Goal: Task Accomplishment & Management: Use online tool/utility

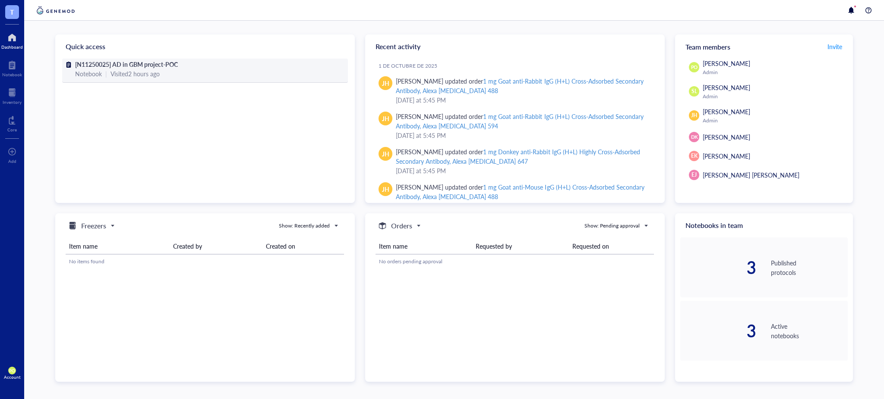
click at [200, 79] on div "[N11250025] AD in GBM project-POC Notebook | Visited 2 hours ago" at bounding box center [205, 71] width 286 height 24
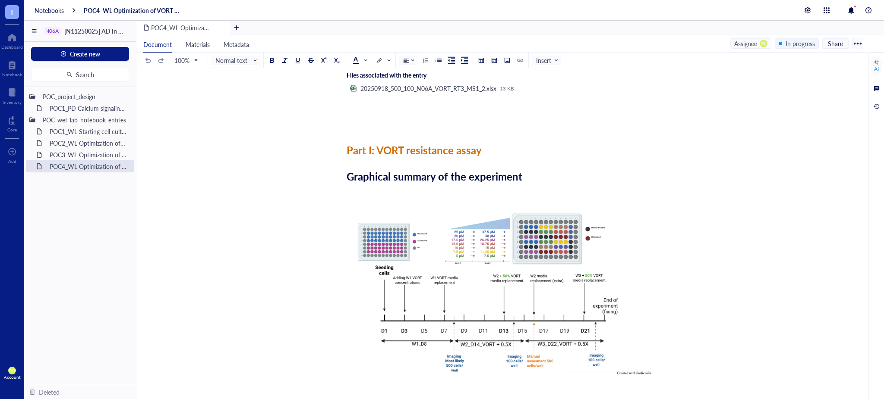
scroll to position [170, 0]
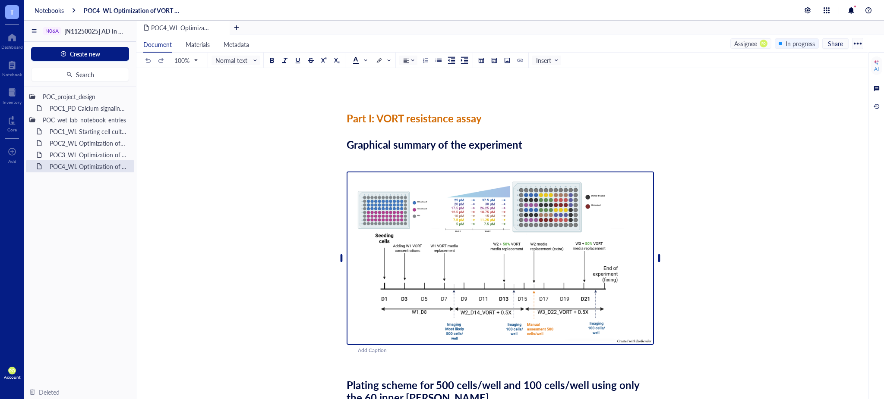
click at [506, 209] on img "To enrich screen reader interactions, please activate Accessibility in Grammarl…" at bounding box center [499, 258] width 307 height 173
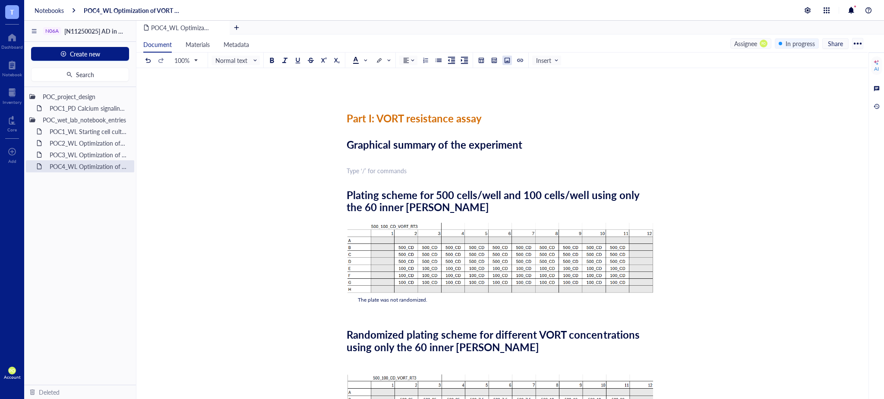
click at [506, 61] on div at bounding box center [507, 60] width 6 height 6
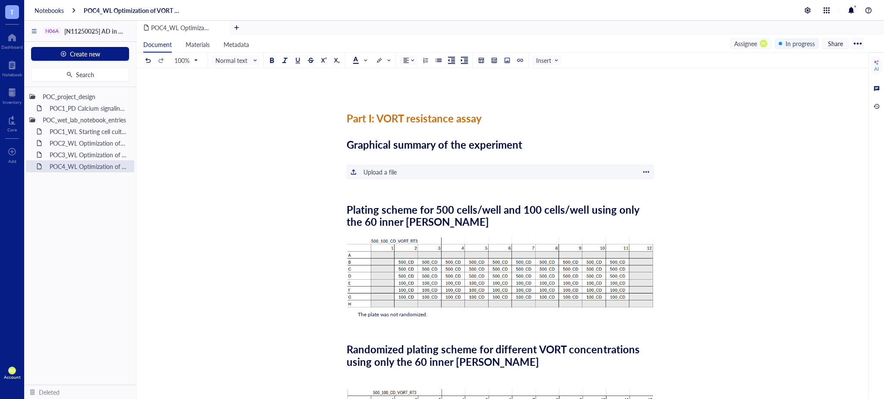
click at [376, 176] on div "Upload a file" at bounding box center [379, 171] width 33 height 9
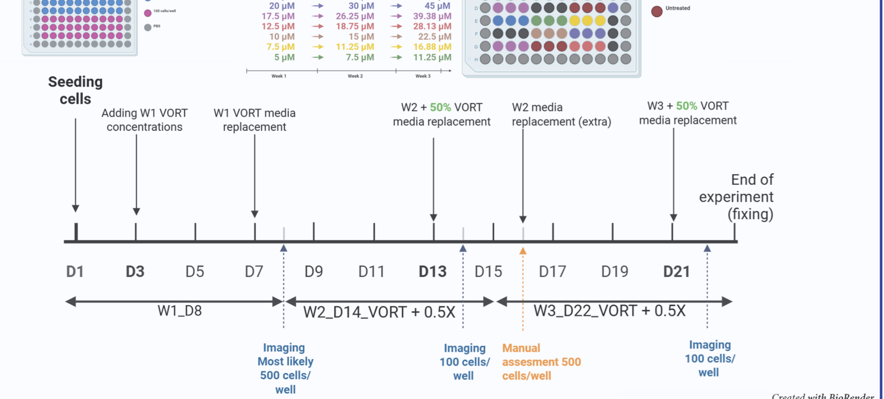
scroll to position [237, 0]
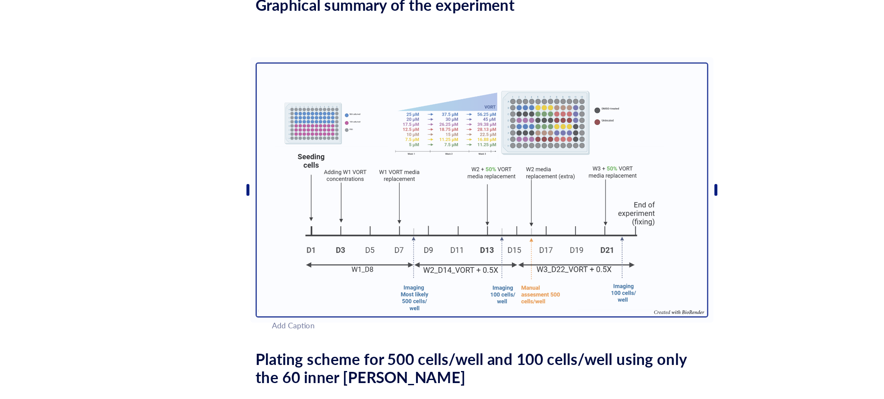
click at [492, 94] on div "﻿" at bounding box center [499, 91] width 307 height 9
click at [364, 101] on div "﻿" at bounding box center [499, 103] width 307 height 9
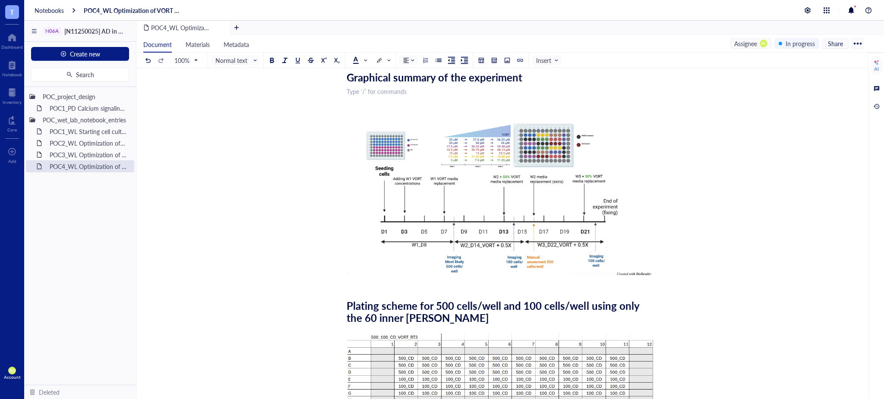
click at [355, 92] on div "﻿ Type ‘/’ for commands" at bounding box center [499, 91] width 307 height 9
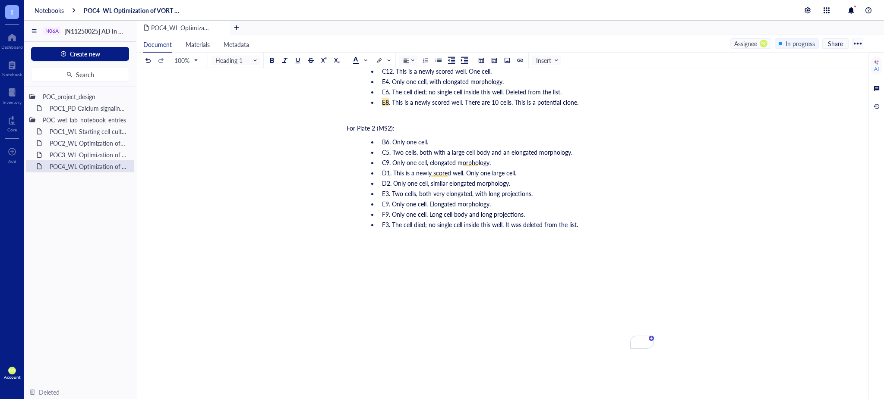
scroll to position [4119, 0]
